Goal: Task Accomplishment & Management: Manage account settings

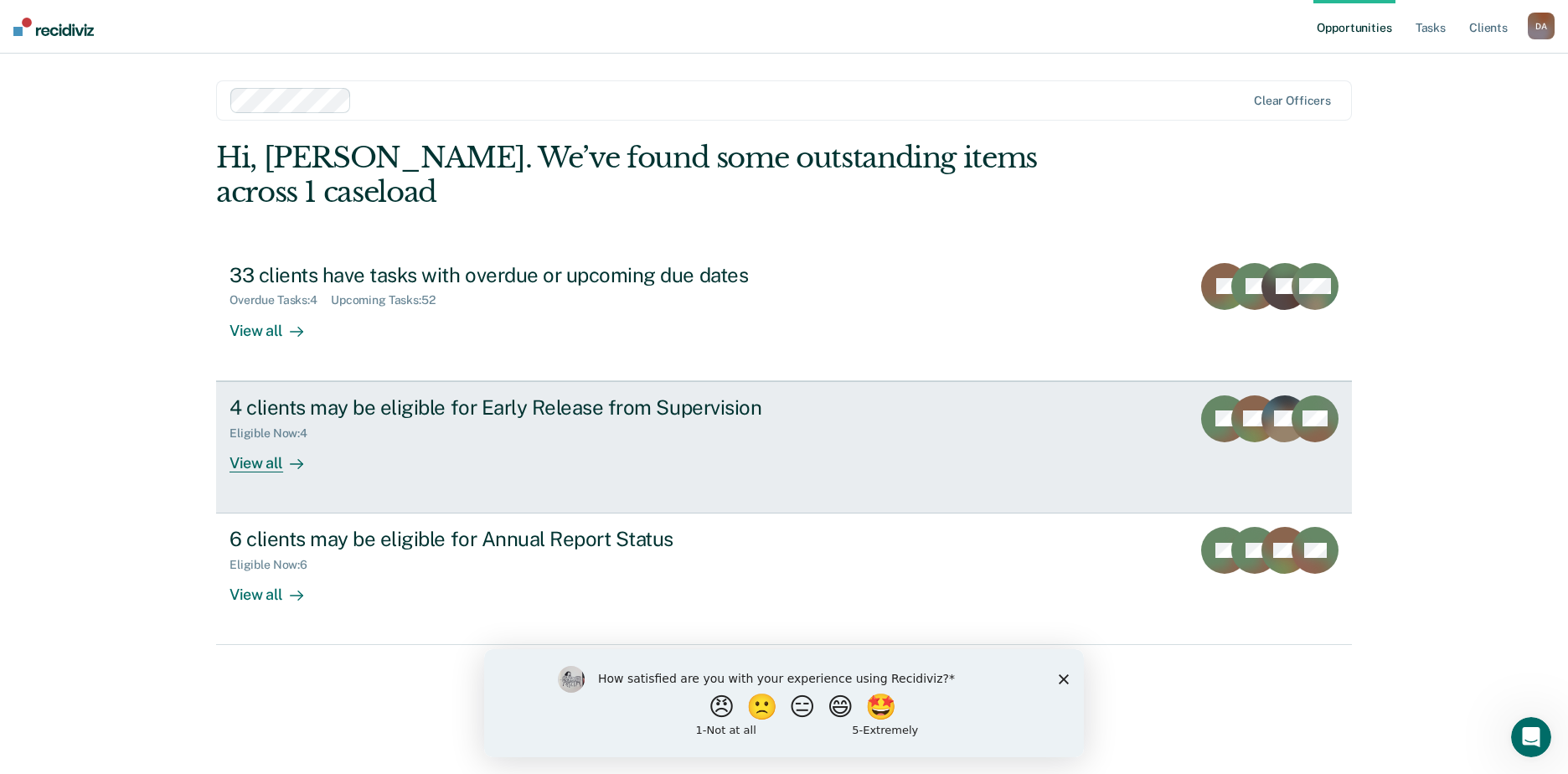
click at [380, 396] on div "4 clients may be eligible for Early Release from Supervision" at bounding box center [523, 408] width 588 height 24
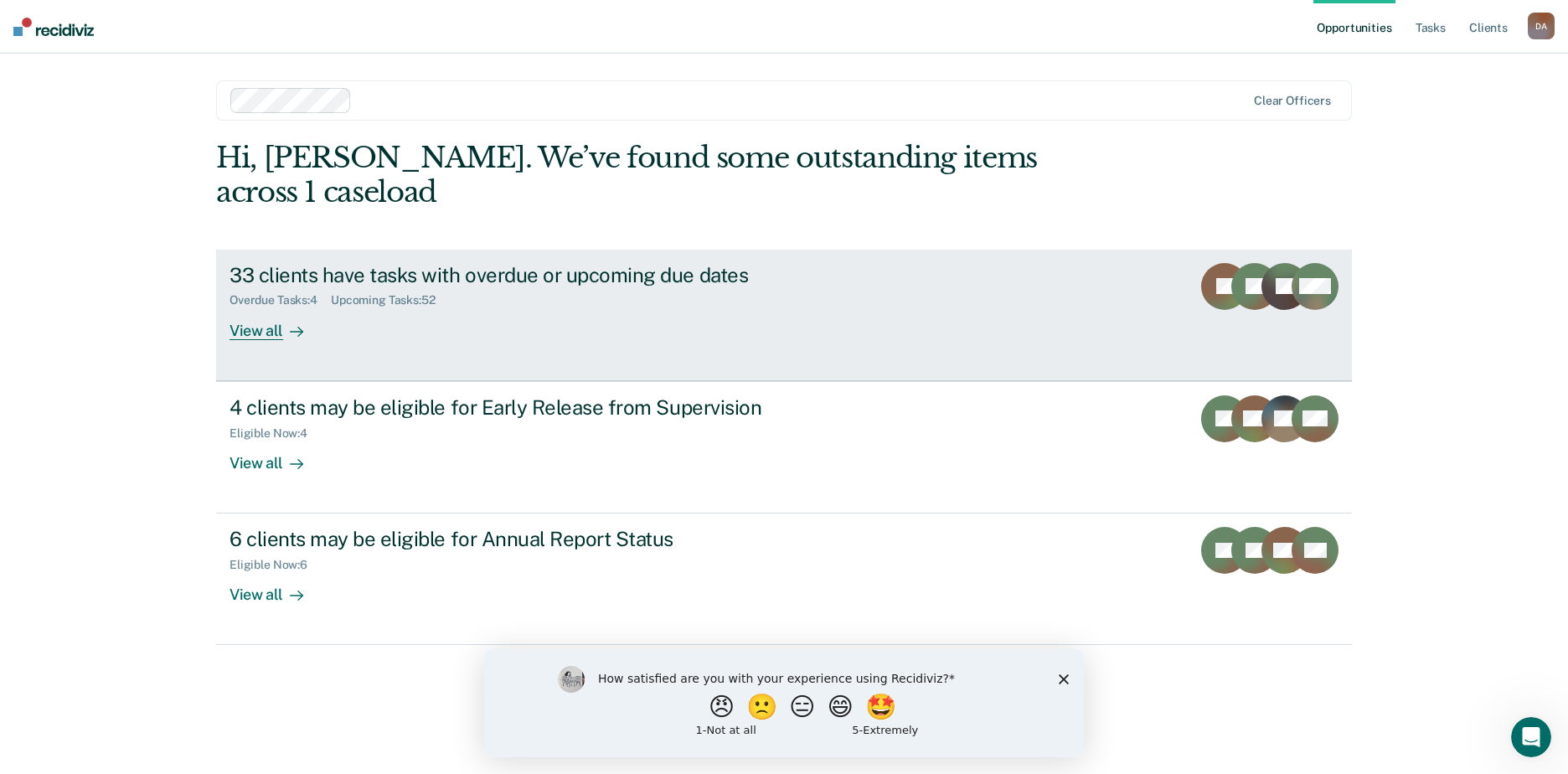
click at [402, 263] on div "33 clients have tasks with overdue or upcoming due dates" at bounding box center [523, 275] width 588 height 24
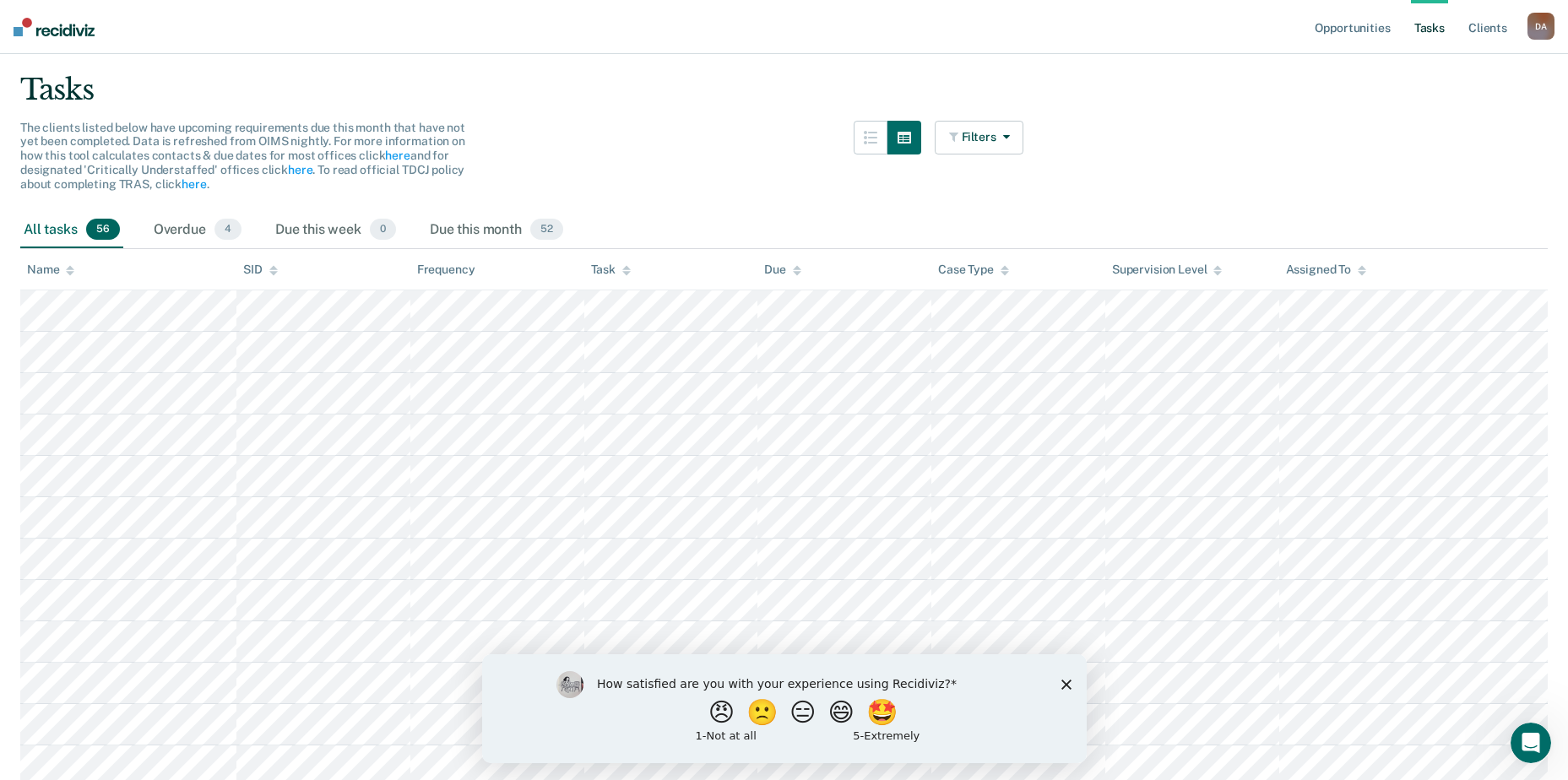
scroll to position [84, 0]
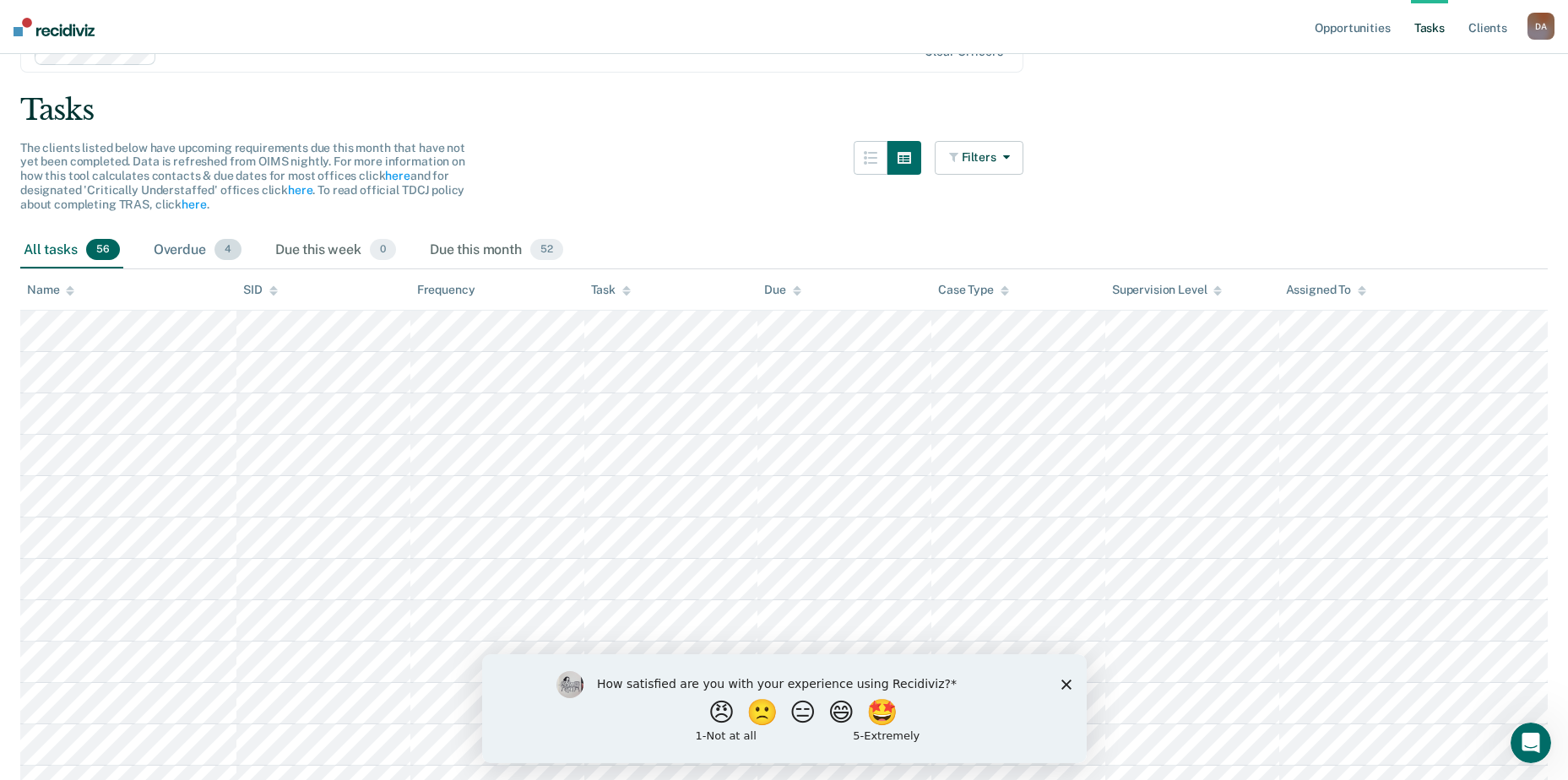
click at [174, 253] on div "Overdue 4" at bounding box center [198, 250] width 95 height 37
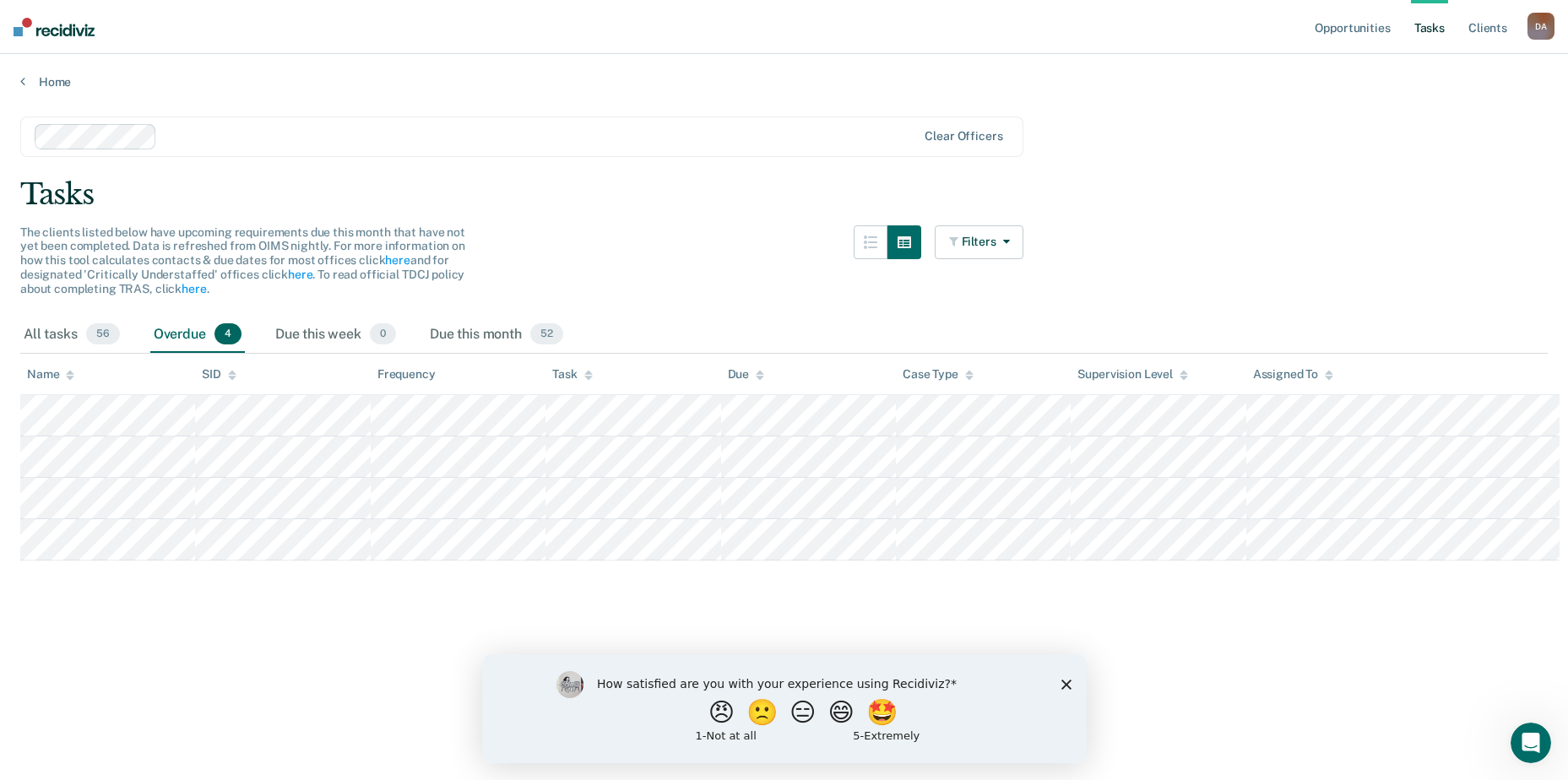
scroll to position [0, 0]
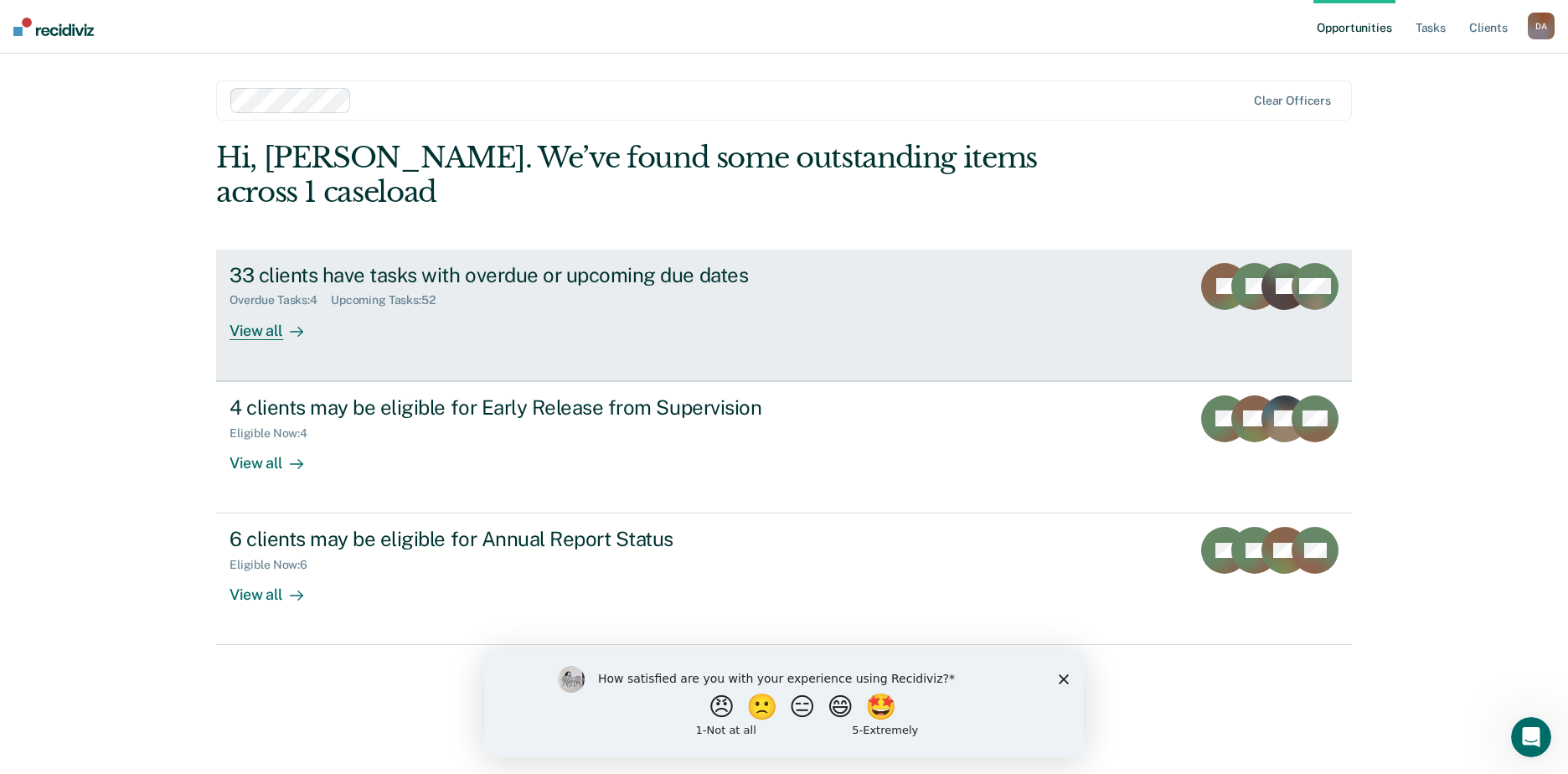
click at [414, 263] on div "33 clients have tasks with overdue or upcoming due dates" at bounding box center [523, 275] width 588 height 24
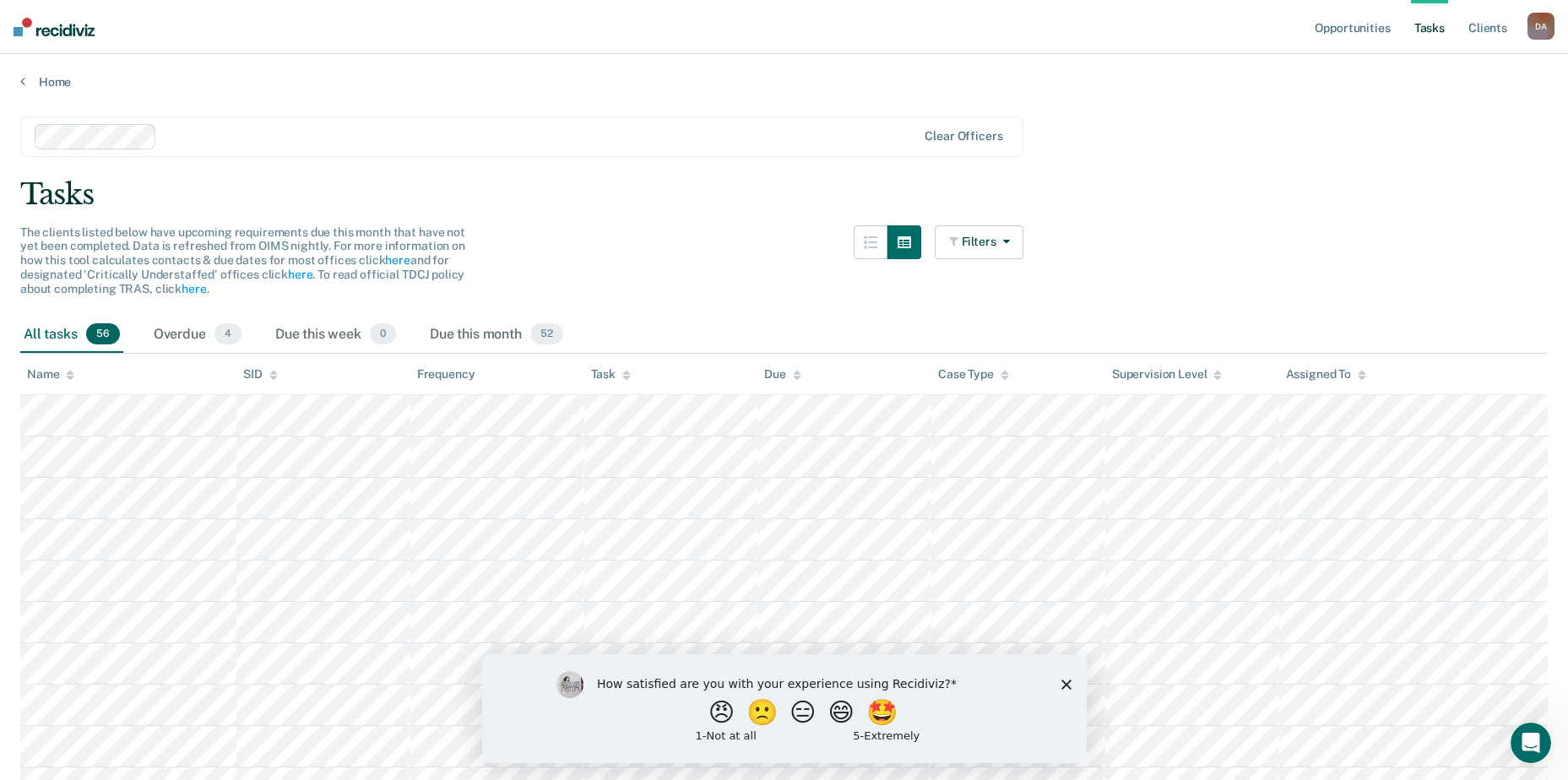
click at [70, 374] on icon at bounding box center [70, 372] width 8 height 5
click at [72, 372] on icon at bounding box center [70, 376] width 8 height 11
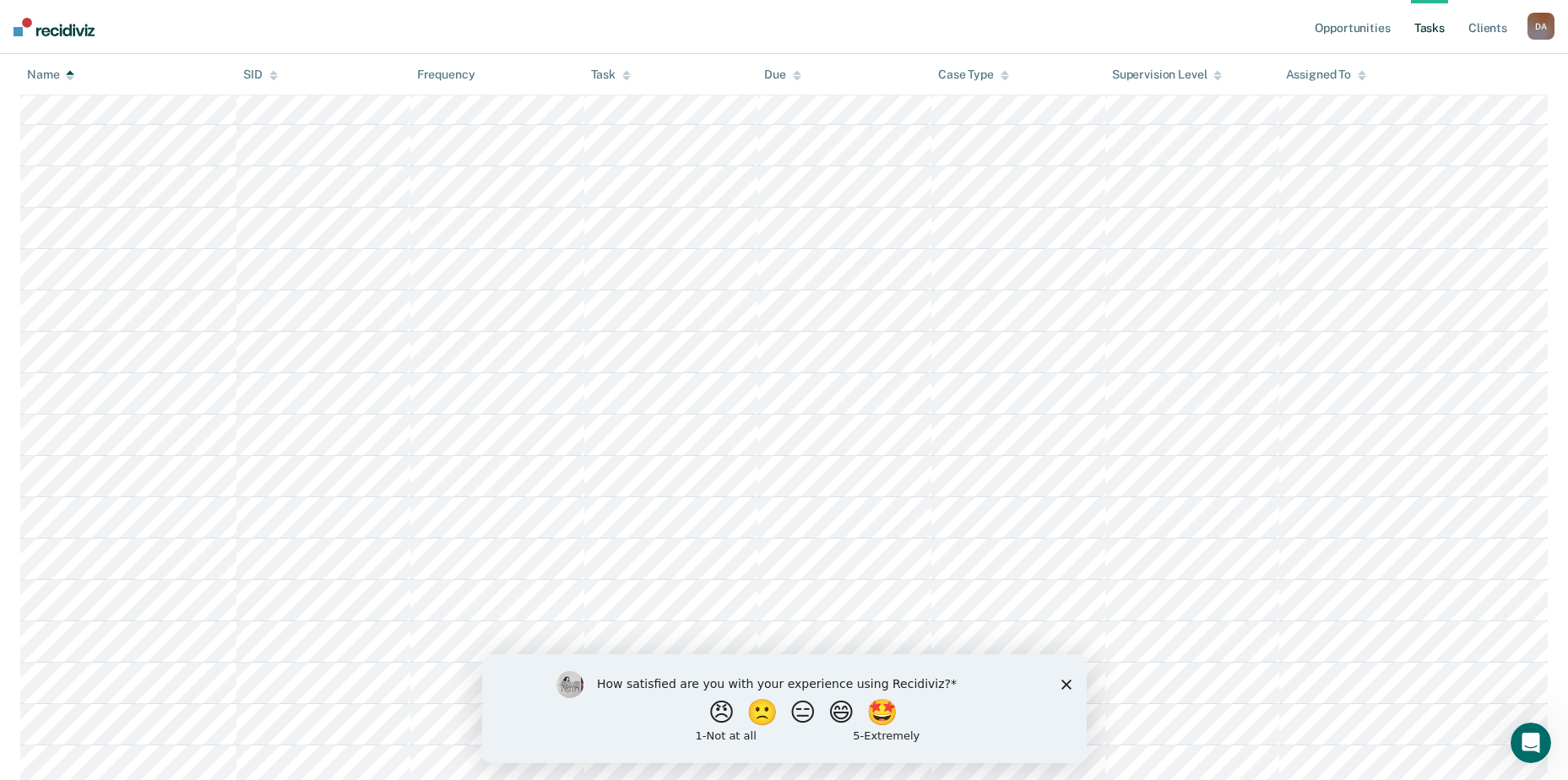
scroll to position [1492, 0]
